Goal: Navigation & Orientation: Find specific page/section

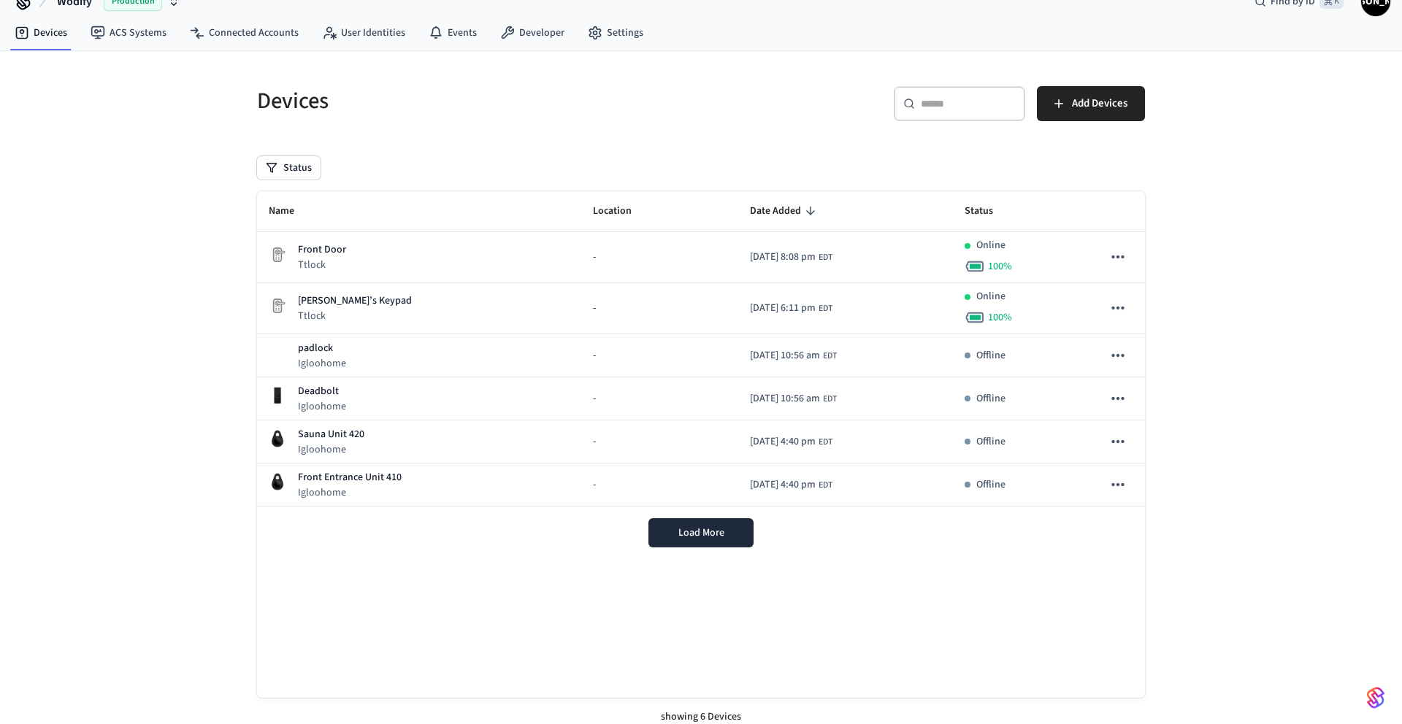
scroll to position [37, 0]
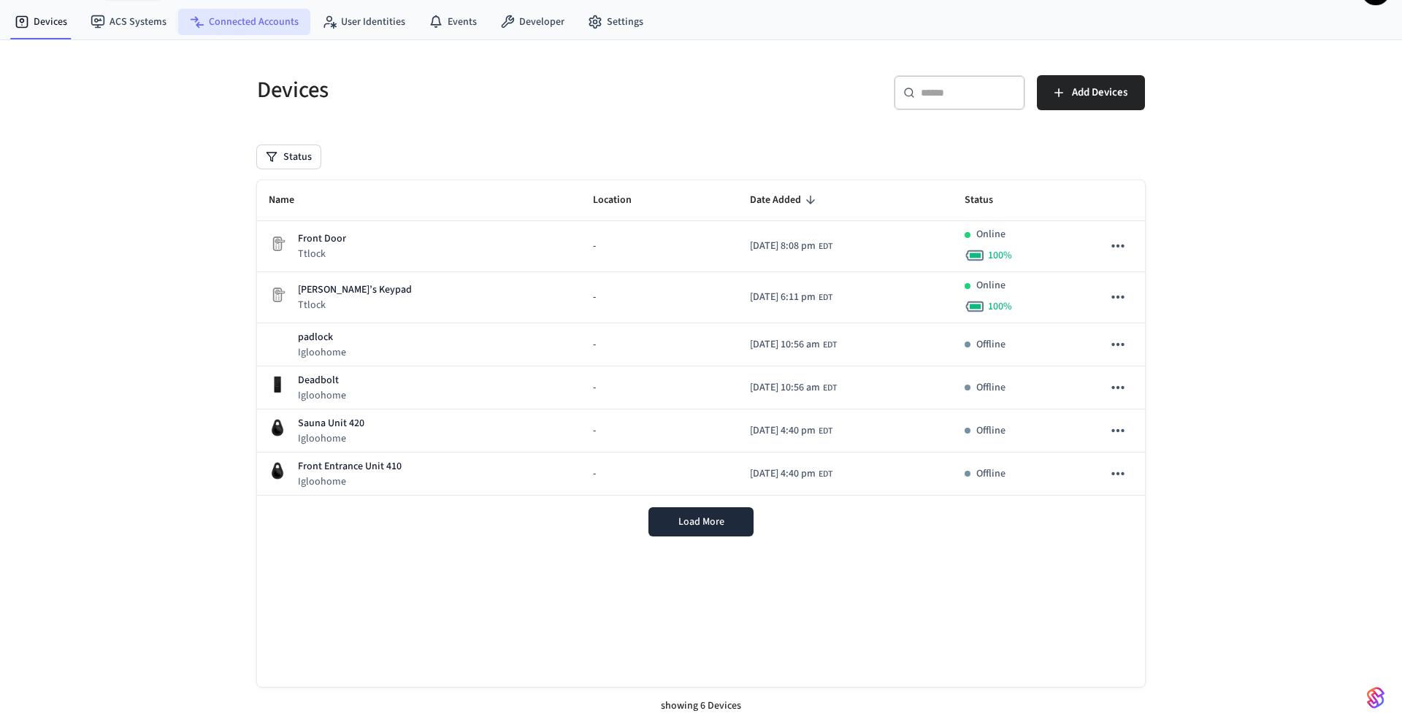
click at [231, 21] on link "Connected Accounts" at bounding box center [244, 22] width 132 height 26
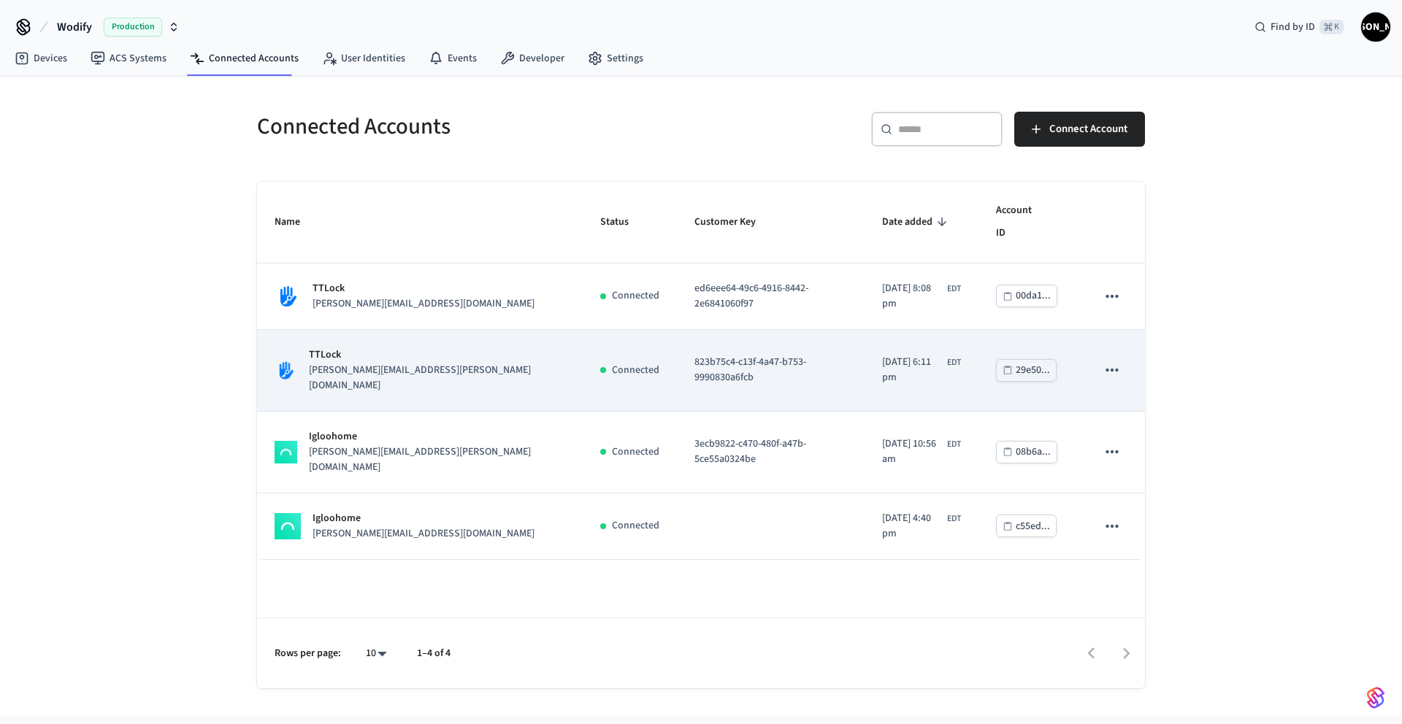
click at [439, 330] on td "TTLock [PERSON_NAME][EMAIL_ADDRESS][PERSON_NAME][DOMAIN_NAME]" at bounding box center [420, 371] width 326 height 82
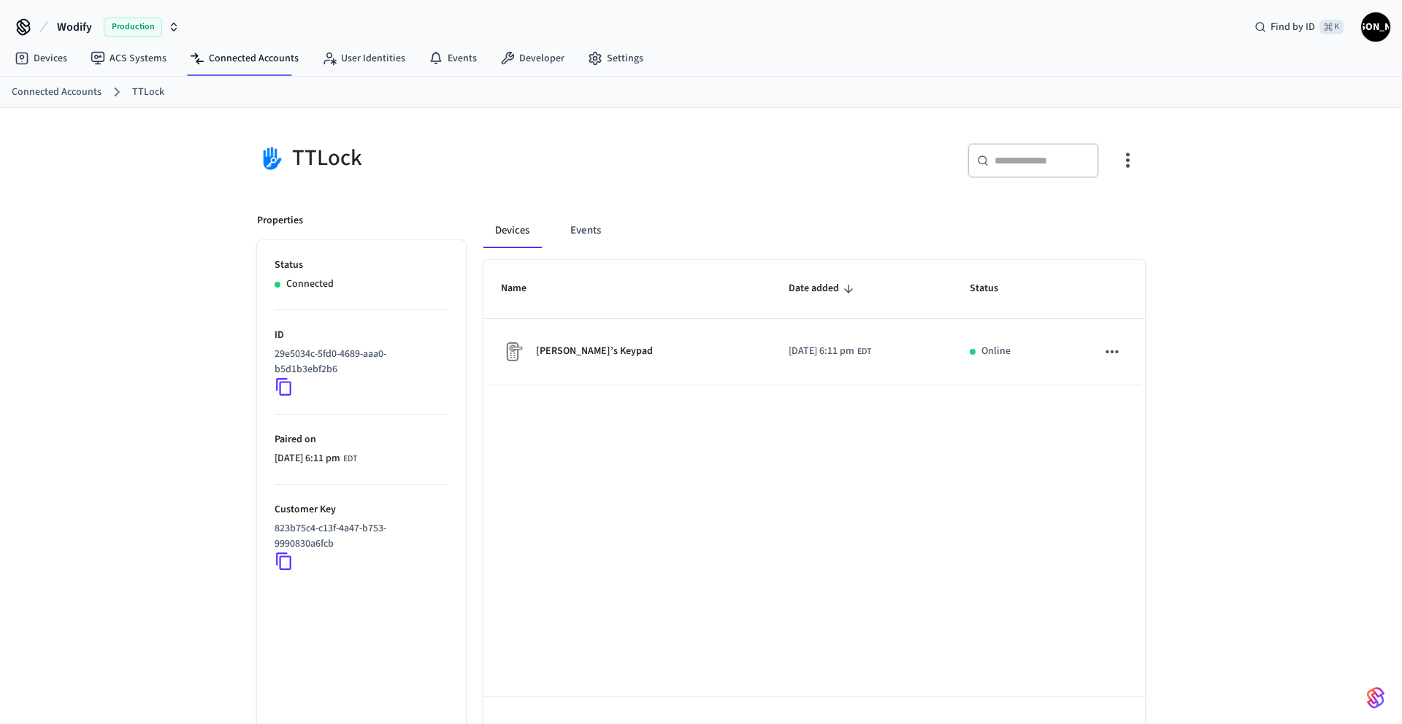
click at [45, 85] on link "Connected Accounts" at bounding box center [57, 92] width 90 height 15
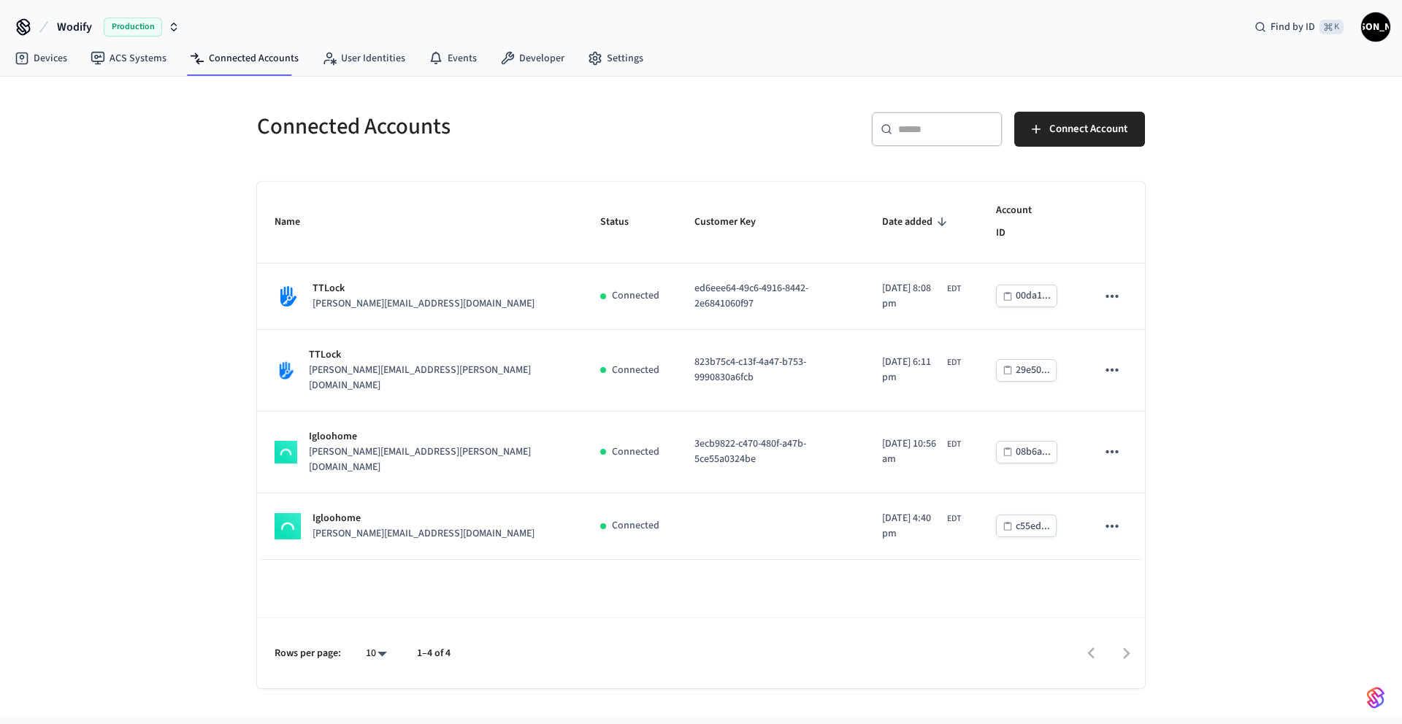
click at [80, 29] on span "Wodify" at bounding box center [74, 27] width 35 height 18
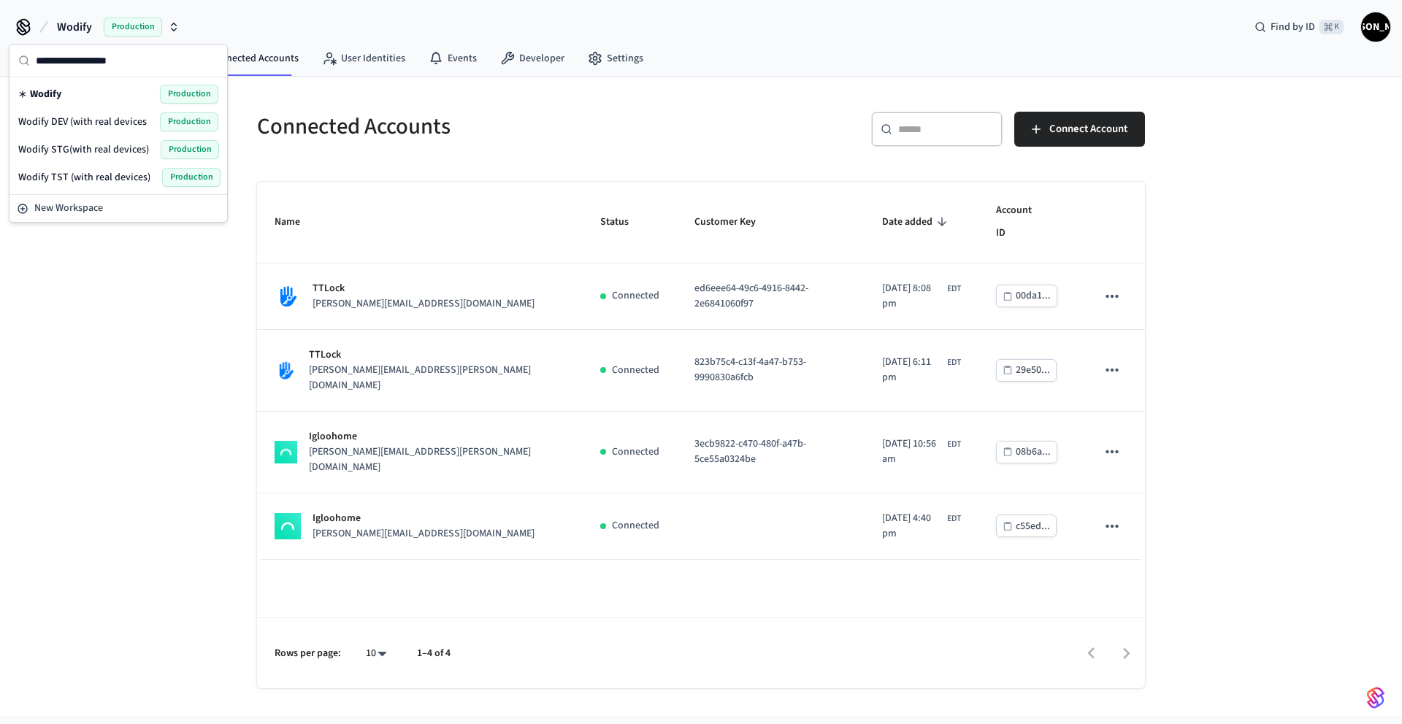
click at [96, 126] on span "Wodify DEV (with real devices" at bounding box center [82, 122] width 128 height 15
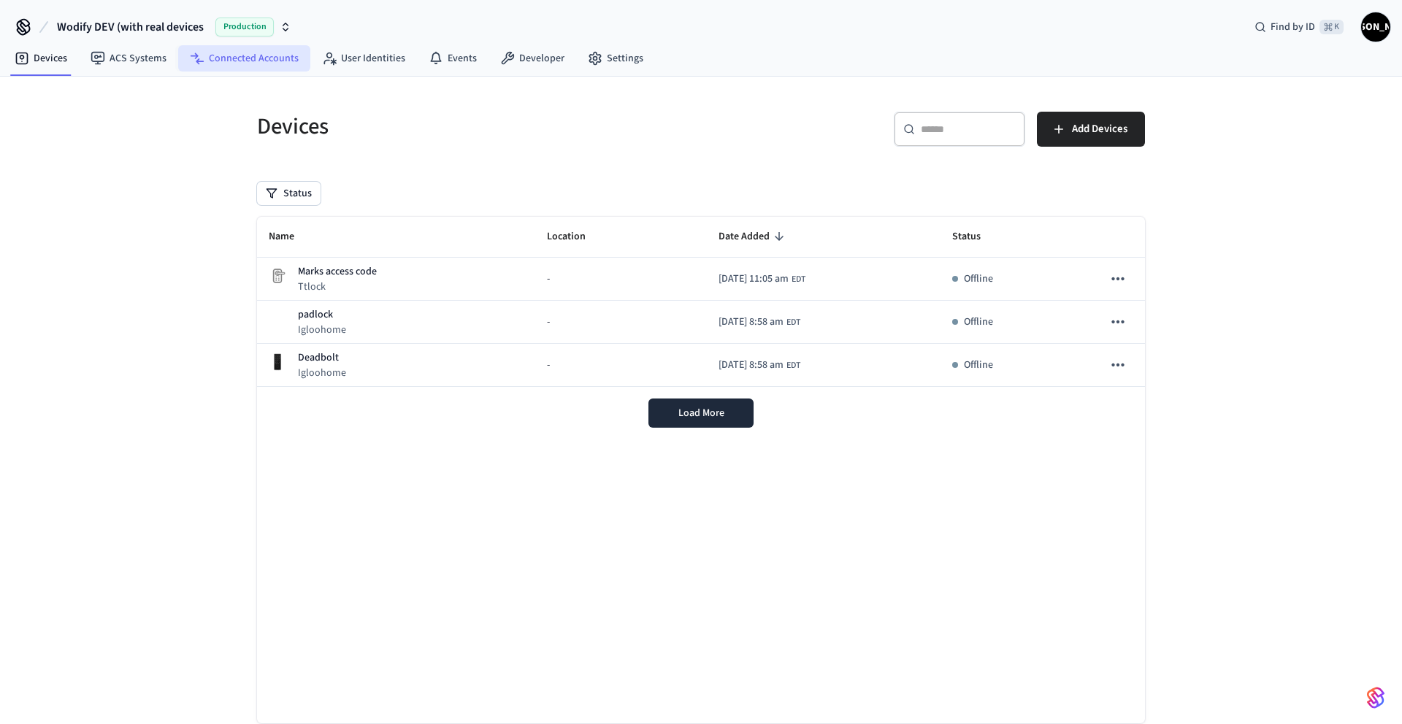
click at [223, 59] on link "Connected Accounts" at bounding box center [244, 58] width 132 height 26
